Goal: Task Accomplishment & Management: Complete application form

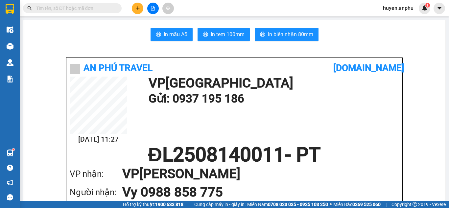
click at [133, 7] on button at bounding box center [138, 9] width 12 height 12
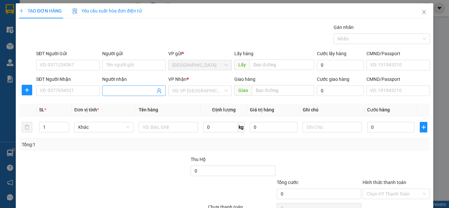
click at [143, 87] on span at bounding box center [133, 91] width 63 height 11
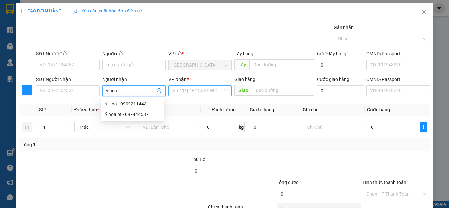
type input "ý hoa"
click at [186, 90] on input "search" at bounding box center [197, 91] width 51 height 10
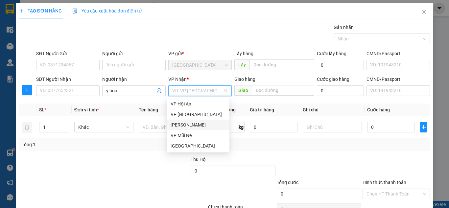
click at [190, 123] on div "[PERSON_NAME]" at bounding box center [198, 124] width 55 height 7
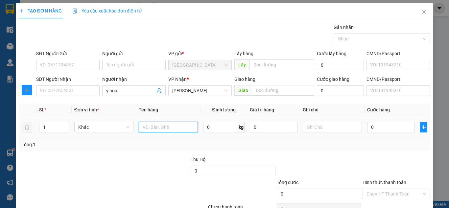
click at [153, 129] on input "text" at bounding box center [168, 127] width 59 height 11
type input "bông"
click at [391, 125] on input "0" at bounding box center [390, 127] width 47 height 11
type input "001"
type input "1"
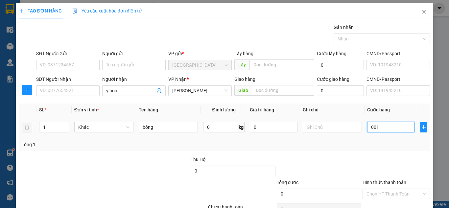
type input "1"
type input "0.010"
type input "10"
type input "00.100"
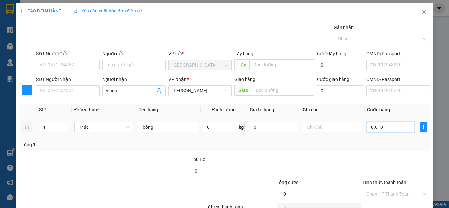
type input "100"
type input "00.100"
type input "100"
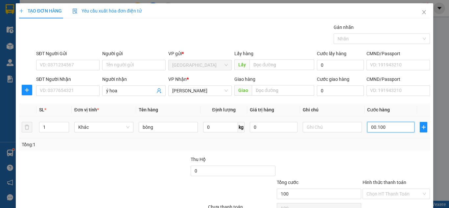
click at [374, 125] on input "00.100" at bounding box center [390, 127] width 47 height 11
type input "0.010"
type input "10"
type input "001"
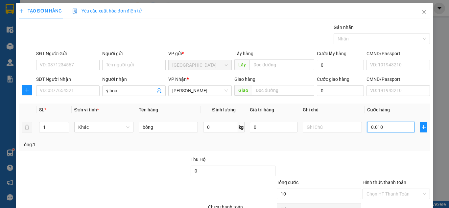
type input "1"
type input "00"
type input "0"
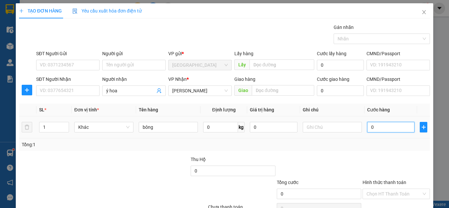
click at [368, 126] on input "0" at bounding box center [390, 127] width 47 height 11
type input "10"
type input "100"
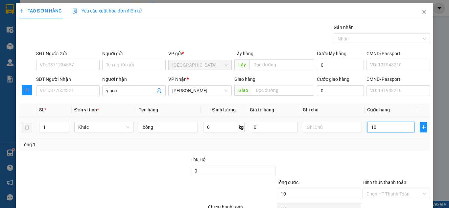
type input "100"
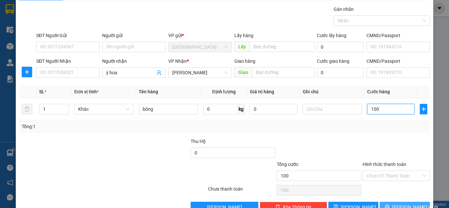
scroll to position [35, 0]
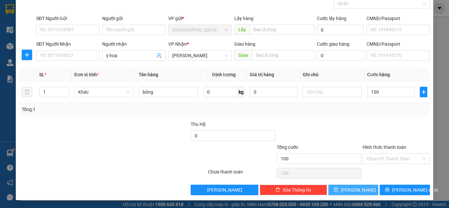
type input "100.000"
drag, startPoint x: 355, startPoint y: 191, endPoint x: 318, endPoint y: 141, distance: 62.0
click at [356, 191] on span "[PERSON_NAME]" at bounding box center [358, 189] width 35 height 7
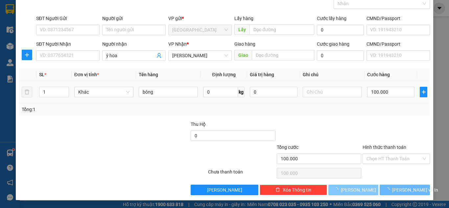
type input "0"
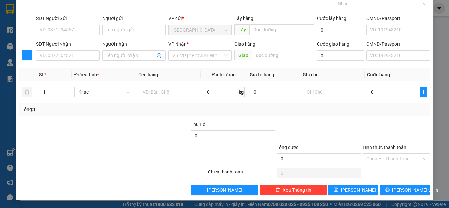
click at [63, 24] on div "SĐT Người Gửi" at bounding box center [67, 20] width 63 height 10
click at [66, 31] on input "SĐT Người Gửi" at bounding box center [67, 30] width 63 height 11
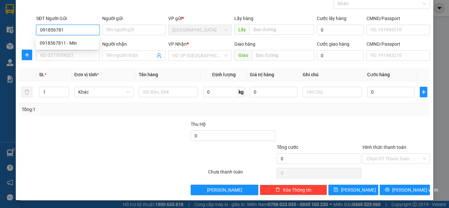
type input "0918567811"
click at [51, 46] on div "0918567811 - Min" at bounding box center [67, 42] width 55 height 7
type input "Min"
type input "0974229932"
type input "chị lài"
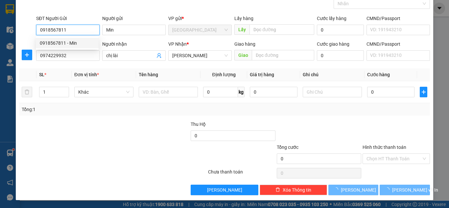
type input "40.000"
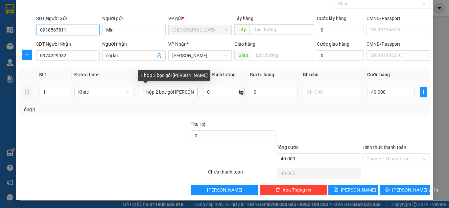
type input "0918567811"
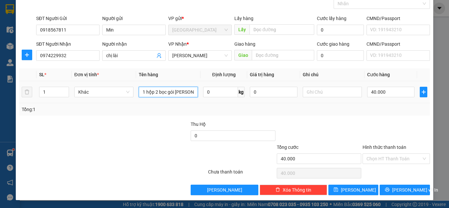
drag, startPoint x: 188, startPoint y: 95, endPoint x: 123, endPoint y: 100, distance: 65.0
click at [123, 100] on tr "1 Khác 1 hộp 2 bọc gói [PERSON_NAME] 0 kg 0 40.000" at bounding box center [224, 92] width 411 height 22
type input "2 bọc sầu riêng + cam"
type input "2"
click at [64, 88] on span "up" at bounding box center [65, 90] width 4 height 4
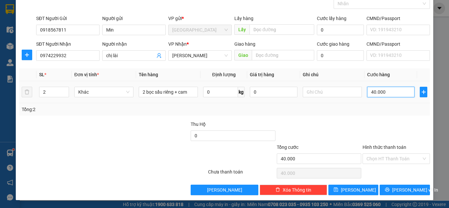
click at [378, 91] on input "40.000" at bounding box center [390, 92] width 47 height 11
type input "8"
type input "00.008"
type input "0"
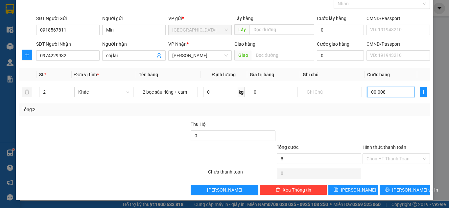
type input "0"
click at [368, 92] on input "0" at bounding box center [390, 92] width 47 height 11
click at [367, 91] on input "0" at bounding box center [390, 92] width 47 height 11
type input "80"
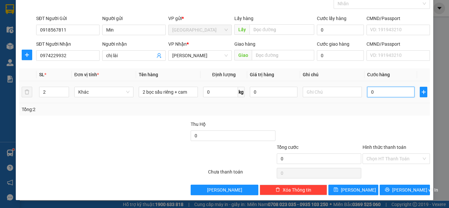
type input "80"
type input "80.000"
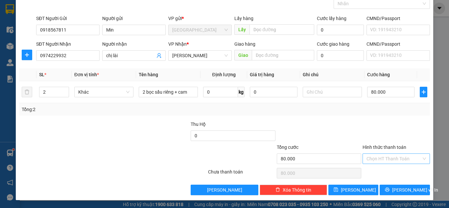
click at [380, 154] on input "Hình thức thanh toán" at bounding box center [394, 159] width 55 height 10
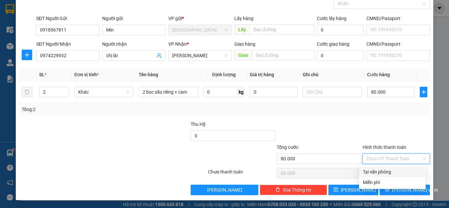
click at [374, 168] on div "Tại văn phòng" at bounding box center [392, 171] width 59 height 7
type input "0"
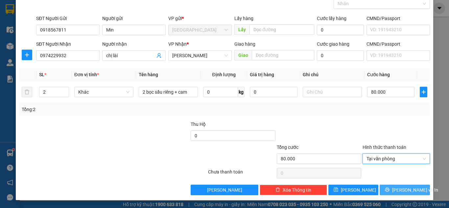
click at [405, 188] on span "[PERSON_NAME] và In" at bounding box center [415, 189] width 46 height 7
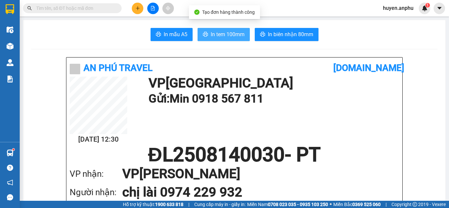
click at [213, 36] on span "In tem 100mm" at bounding box center [228, 34] width 34 height 8
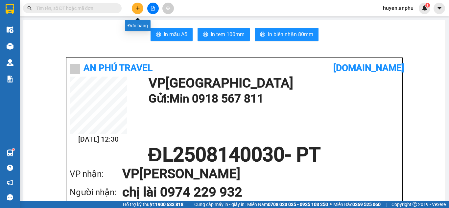
click at [136, 8] on icon "plus" at bounding box center [138, 8] width 4 height 0
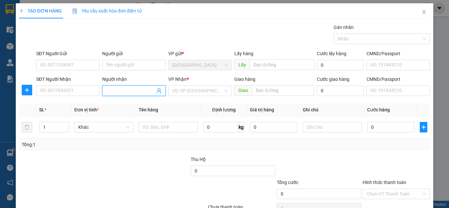
click at [124, 91] on input "Người nhận" at bounding box center [130, 90] width 49 height 7
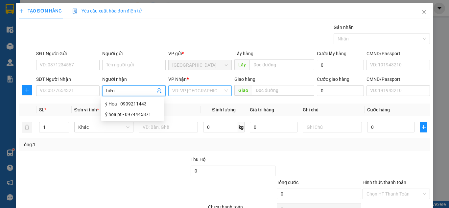
type input "hiền"
click at [190, 91] on input "search" at bounding box center [197, 91] width 51 height 10
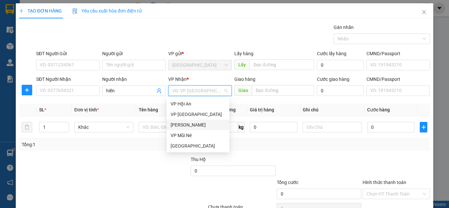
click at [175, 126] on div "[PERSON_NAME]" at bounding box center [198, 124] width 55 height 7
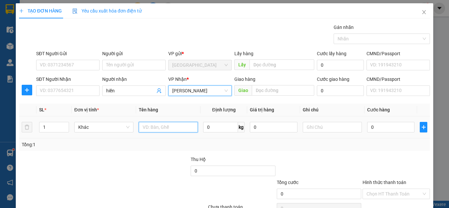
click at [146, 129] on input "text" at bounding box center [168, 127] width 59 height 11
type input "bông"
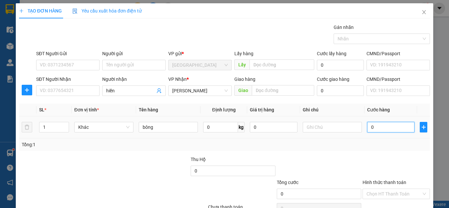
click at [371, 124] on input "0" at bounding box center [390, 127] width 47 height 11
type input "008"
type input "8"
type input "0.080"
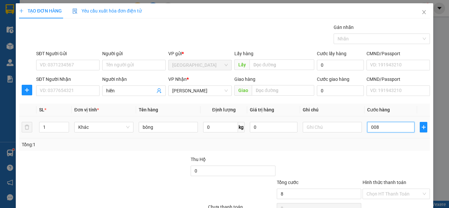
type input "80"
click at [373, 128] on input "0.080" at bounding box center [390, 127] width 47 height 11
type input "08"
type input "8"
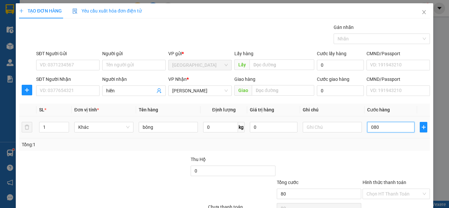
type input "8"
type input "0"
type input "80"
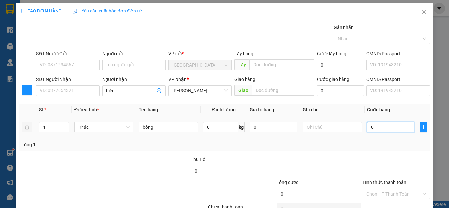
type input "80"
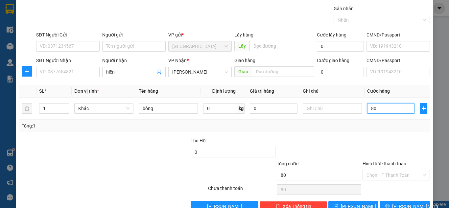
scroll to position [35, 0]
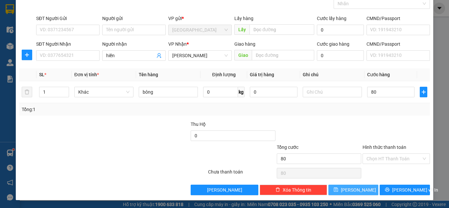
type input "80.000"
click at [361, 193] on button "[PERSON_NAME]" at bounding box center [354, 190] width 50 height 11
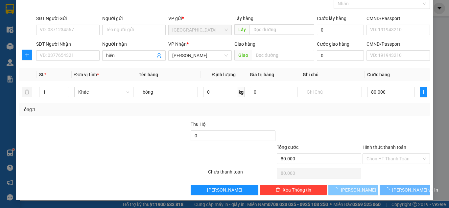
type input "0"
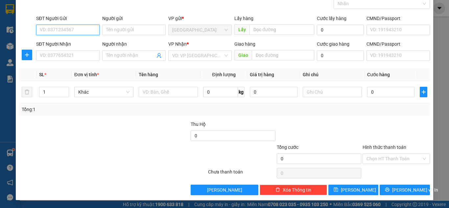
click at [81, 33] on input "SĐT Người Gửi" at bounding box center [67, 30] width 63 height 11
click at [108, 58] on input "Người nhận" at bounding box center [130, 55] width 49 height 7
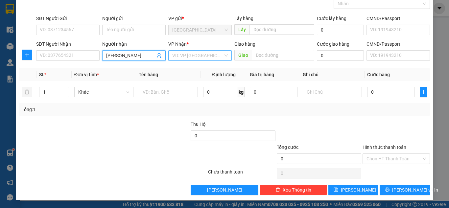
type input "[PERSON_NAME]"
click at [201, 54] on input "search" at bounding box center [197, 56] width 51 height 10
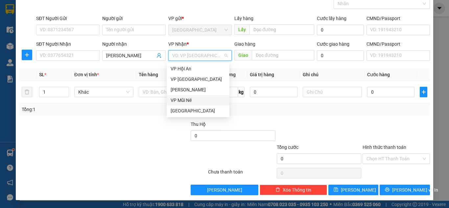
click at [193, 98] on div "VP Mũi Né" at bounding box center [198, 100] width 55 height 7
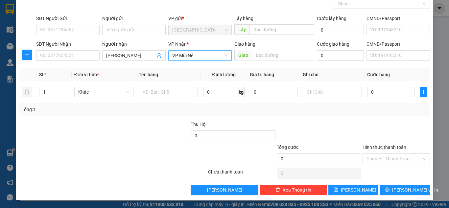
click at [186, 57] on span "VP Mũi Né" at bounding box center [200, 56] width 56 height 10
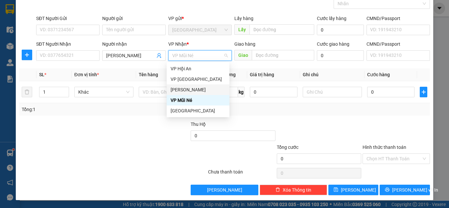
click at [186, 91] on div "[PERSON_NAME]" at bounding box center [198, 89] width 55 height 7
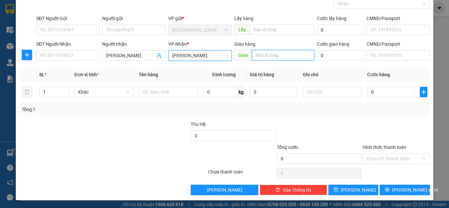
click at [280, 57] on input "text" at bounding box center [283, 55] width 62 height 11
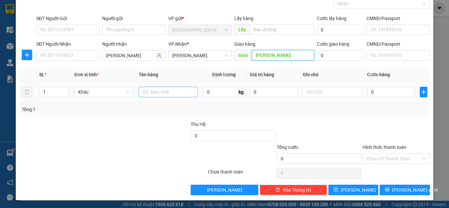
type input "[PERSON_NAME]"
click at [158, 94] on input "text" at bounding box center [168, 92] width 59 height 11
type input "bó bông"
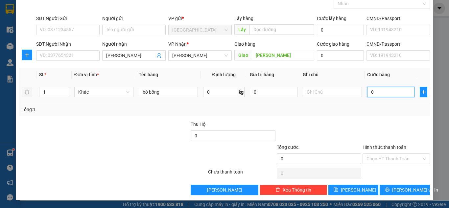
click at [369, 89] on input "0" at bounding box center [390, 92] width 47 height 11
type input "005"
type input "5"
type input "0.050"
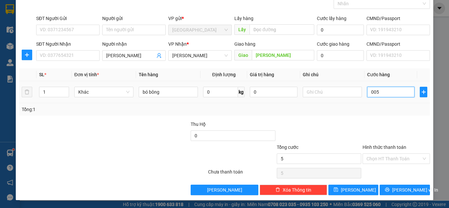
type input "50"
type input "0.050"
type input "50"
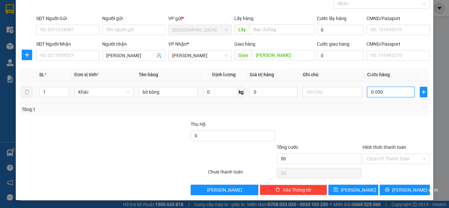
click at [372, 93] on input "0.050" at bounding box center [390, 92] width 47 height 11
type input "05"
type input "5"
type input "0"
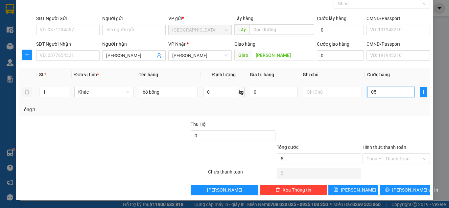
type input "0"
type input "50"
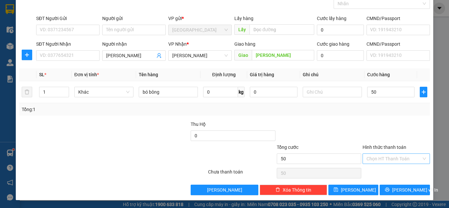
type input "50.000"
click at [378, 159] on input "Hình thức thanh toán" at bounding box center [394, 159] width 55 height 10
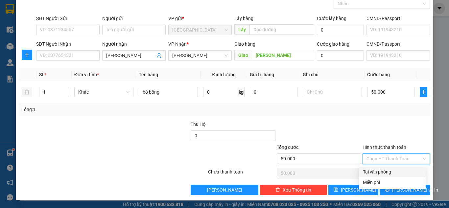
click at [379, 172] on div "Tại văn phòng" at bounding box center [392, 171] width 59 height 7
type input "0"
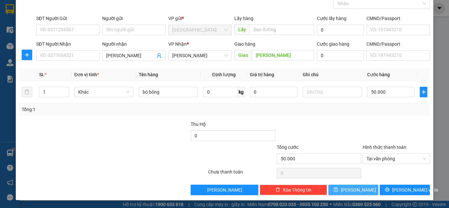
click at [361, 189] on button "[PERSON_NAME]" at bounding box center [354, 190] width 50 height 11
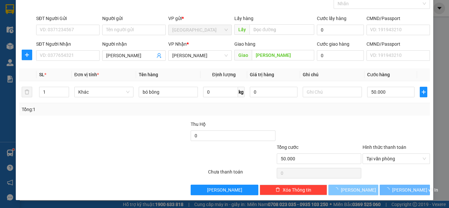
type input "0"
